Goal: Task Accomplishment & Management: Use online tool/utility

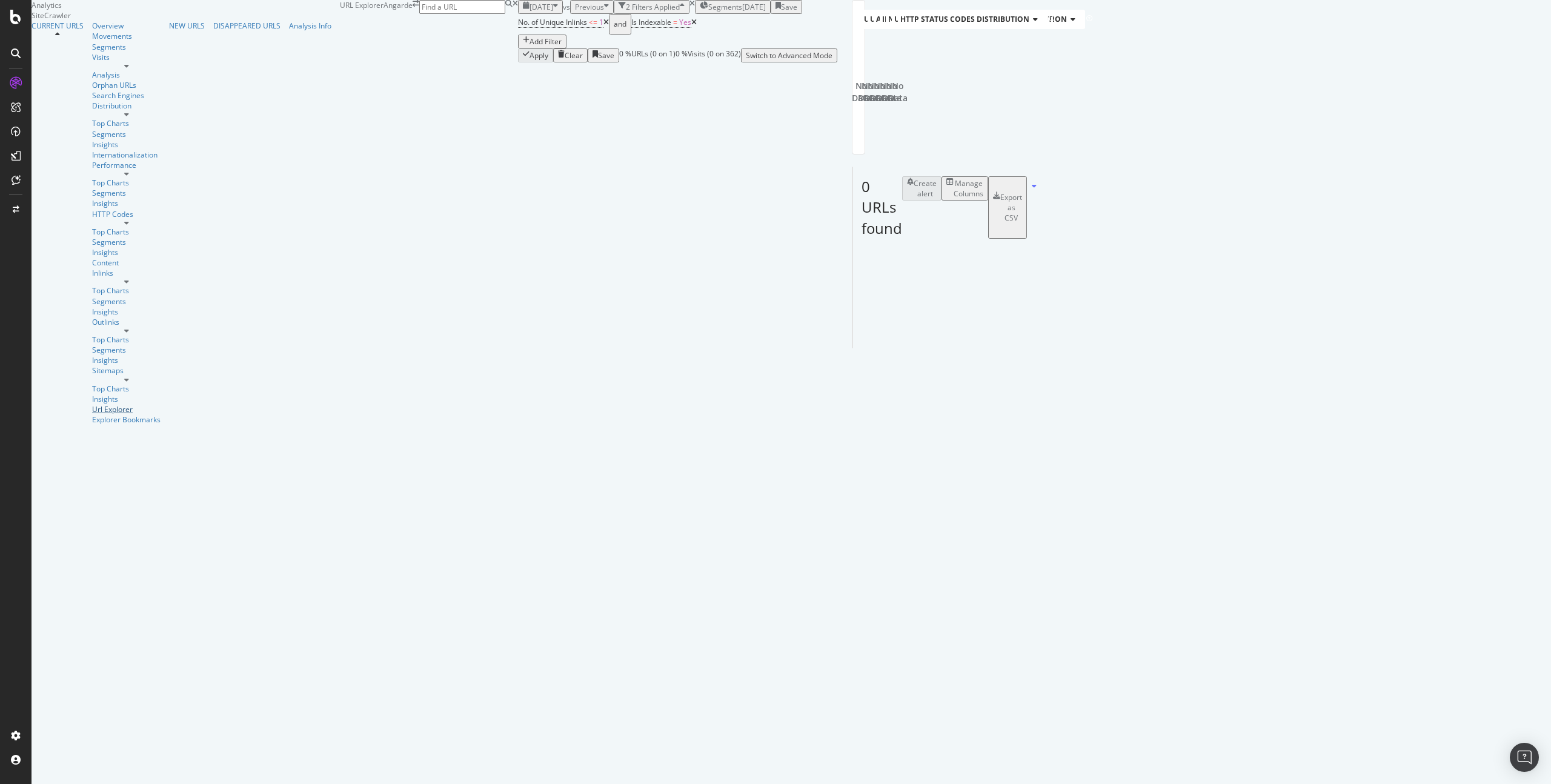
click at [92, 404] on div "Url Explorer" at bounding box center [126, 409] width 68 height 10
